Goal: Task Accomplishment & Management: Manage account settings

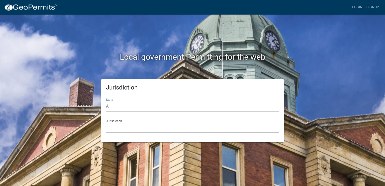
drag, startPoint x: 146, startPoint y: 105, endPoint x: 141, endPoint y: 108, distance: 5.5
click at [141, 108] on select "All [US_STATE] [US_STATE] [US_STATE] [US_STATE] [US_STATE] [US_STATE] [US_STATE…" at bounding box center [192, 106] width 173 height 10
select select "[US_STATE]"
click at [106, 101] on select "All [US_STATE] [US_STATE] [US_STATE] [US_STATE] [US_STATE] [US_STATE] [US_STATE…" at bounding box center [192, 106] width 173 height 10
click at [78, 125] on div "Jurisdiction State All [US_STATE] [US_STATE] [US_STATE] [US_STATE] [US_STATE] […" at bounding box center [193, 110] width 286 height 63
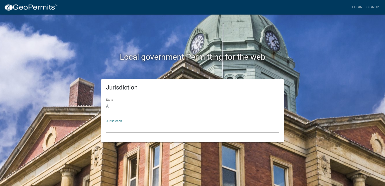
click at [165, 127] on select "City of [GEOGRAPHIC_DATA], [US_STATE] City of [GEOGRAPHIC_DATA], [US_STATE] Cit…" at bounding box center [192, 128] width 173 height 10
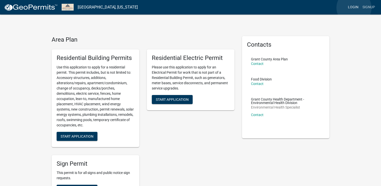
click at [354, 8] on link "Login" at bounding box center [353, 8] width 15 height 10
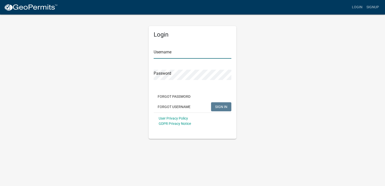
type input "davidsong"
click at [223, 106] on span "SIGN IN" at bounding box center [221, 107] width 12 height 4
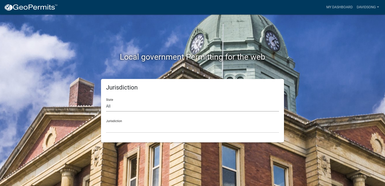
click at [127, 107] on select "All [US_STATE] [US_STATE] [US_STATE] [US_STATE] [US_STATE] [US_STATE] [US_STATE…" at bounding box center [192, 106] width 173 height 10
select select "[US_STATE]"
click at [106, 101] on select "All [US_STATE] [US_STATE] [US_STATE] [US_STATE] [US_STATE] [US_STATE] [US_STATE…" at bounding box center [192, 106] width 173 height 10
click at [132, 129] on select "City of [GEOGRAPHIC_DATA], [US_STATE] City of [GEOGRAPHIC_DATA], [US_STATE] Cit…" at bounding box center [192, 128] width 173 height 10
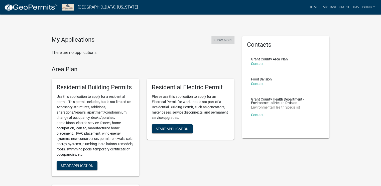
click at [223, 40] on button "Show More" at bounding box center [223, 40] width 23 height 8
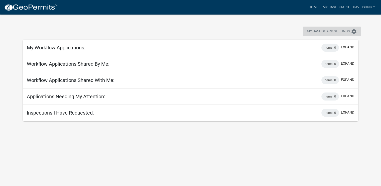
click at [355, 32] on icon "settings" at bounding box center [354, 32] width 6 height 6
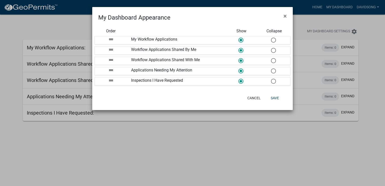
click at [377, 58] on ngb-modal-window "My Dashboard Appearance × Order Show Collapse drag_handle My Workflow Applicati…" at bounding box center [192, 93] width 385 height 186
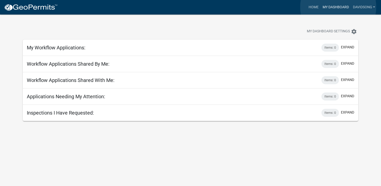
click at [338, 7] on link "My Dashboard" at bounding box center [336, 8] width 30 height 10
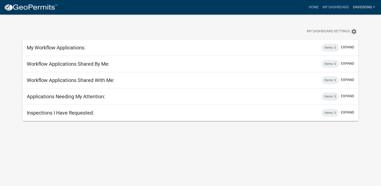
click at [372, 8] on link "davidsong" at bounding box center [364, 8] width 26 height 10
click at [353, 20] on link "Account" at bounding box center [357, 21] width 40 height 12
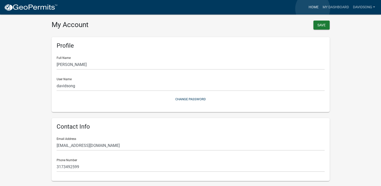
click at [313, 9] on link "Home" at bounding box center [314, 8] width 14 height 10
